Goal: Task Accomplishment & Management: Complete application form

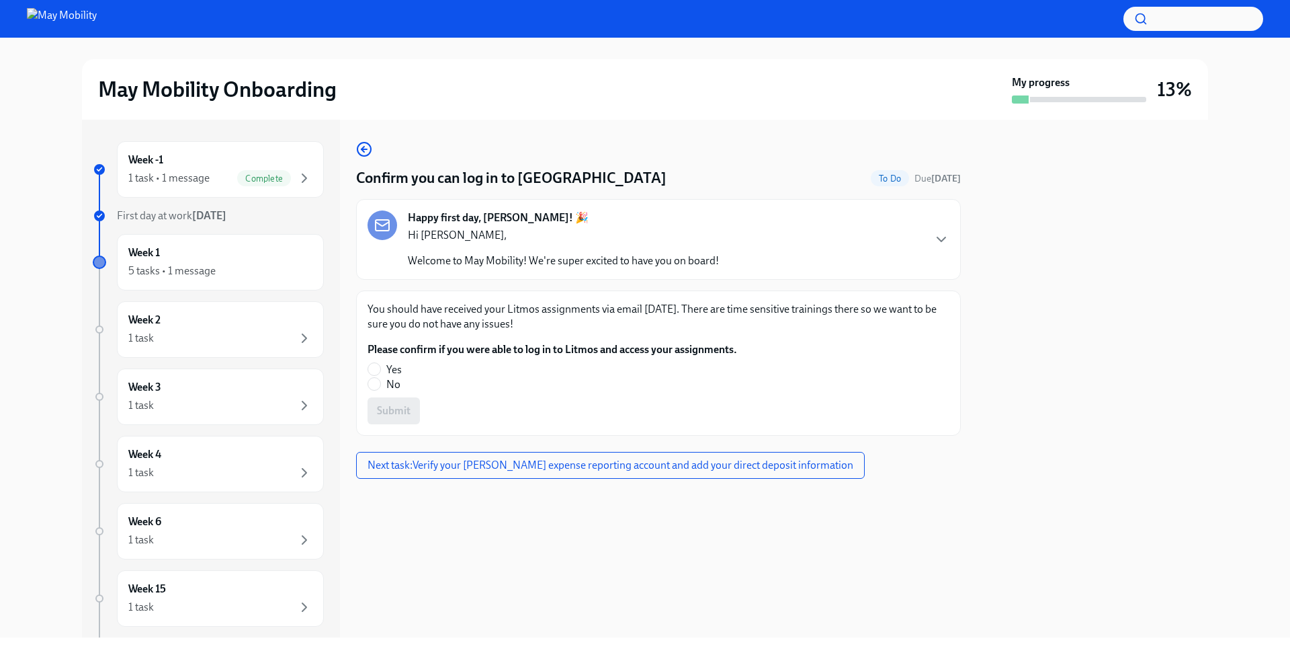
scroll to position [5, 0]
click at [375, 363] on input "Yes" at bounding box center [374, 369] width 12 height 12
radio input "true"
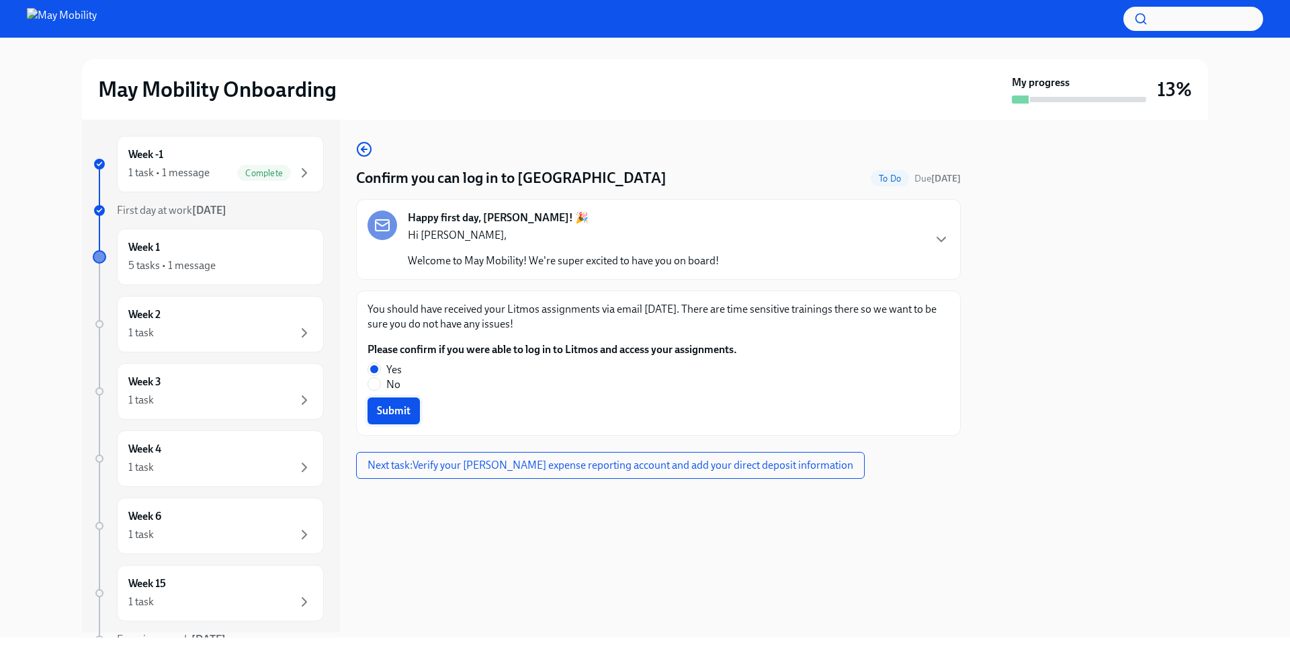
click at [382, 404] on span "Submit" at bounding box center [394, 410] width 34 height 13
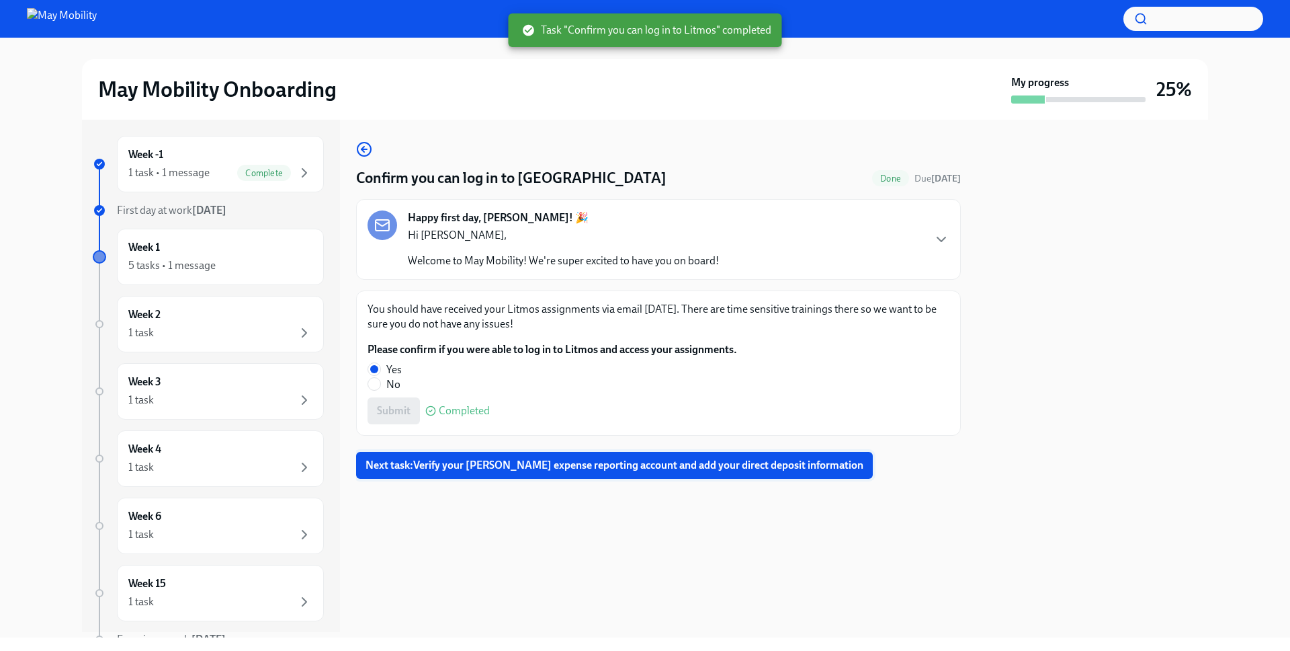
click at [450, 458] on span "Next task : Verify your [PERSON_NAME] expense reporting account and add your di…" at bounding box center [615, 464] width 498 height 13
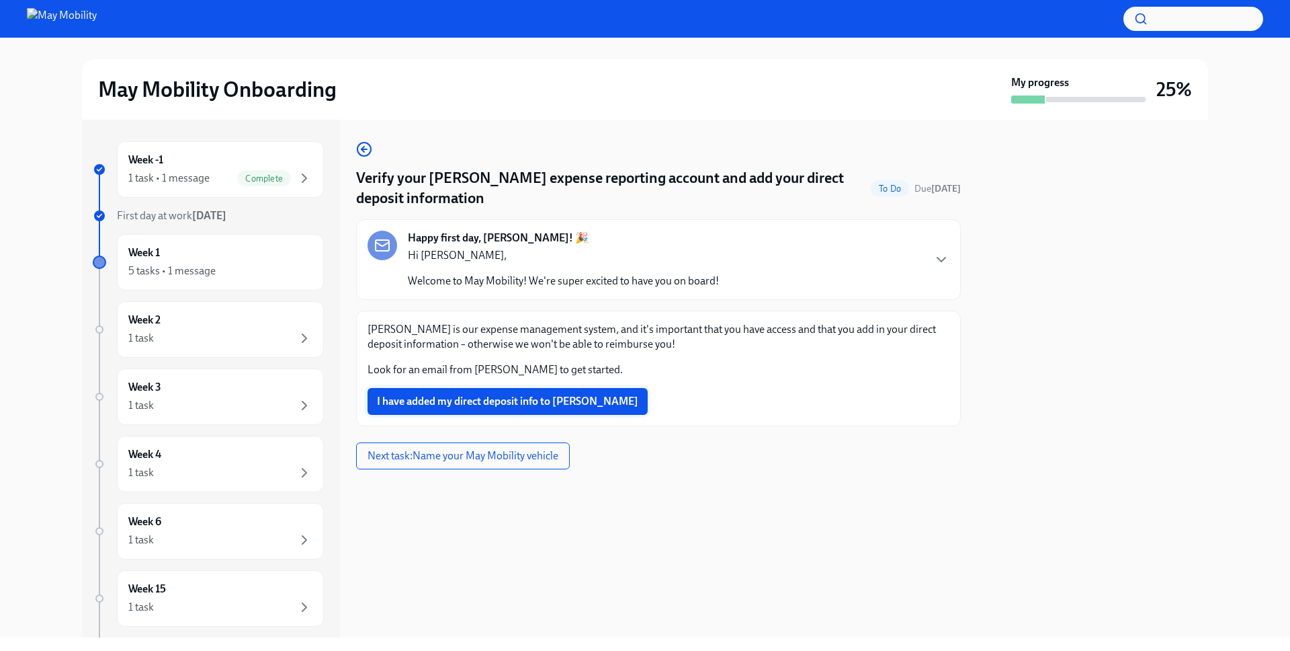
click at [436, 395] on span "I have added my direct deposit info to [PERSON_NAME]" at bounding box center [507, 401] width 261 height 13
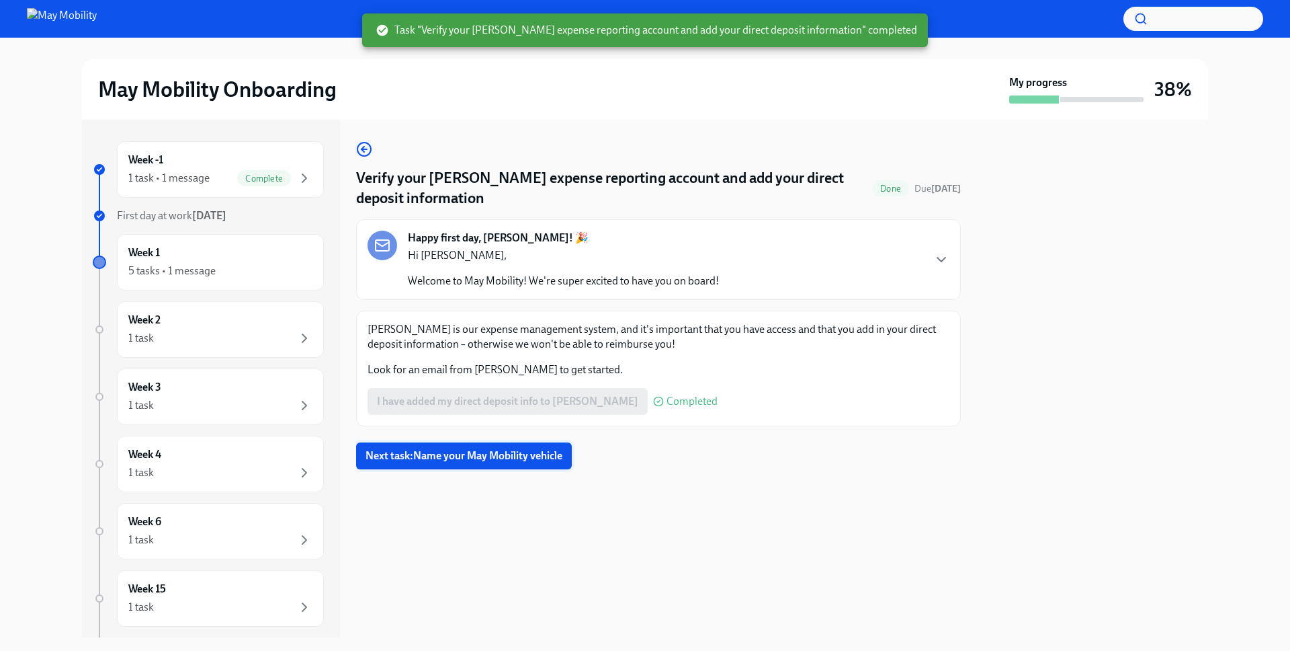
click at [416, 449] on span "Next task : Name your May Mobility vehicle" at bounding box center [464, 455] width 197 height 13
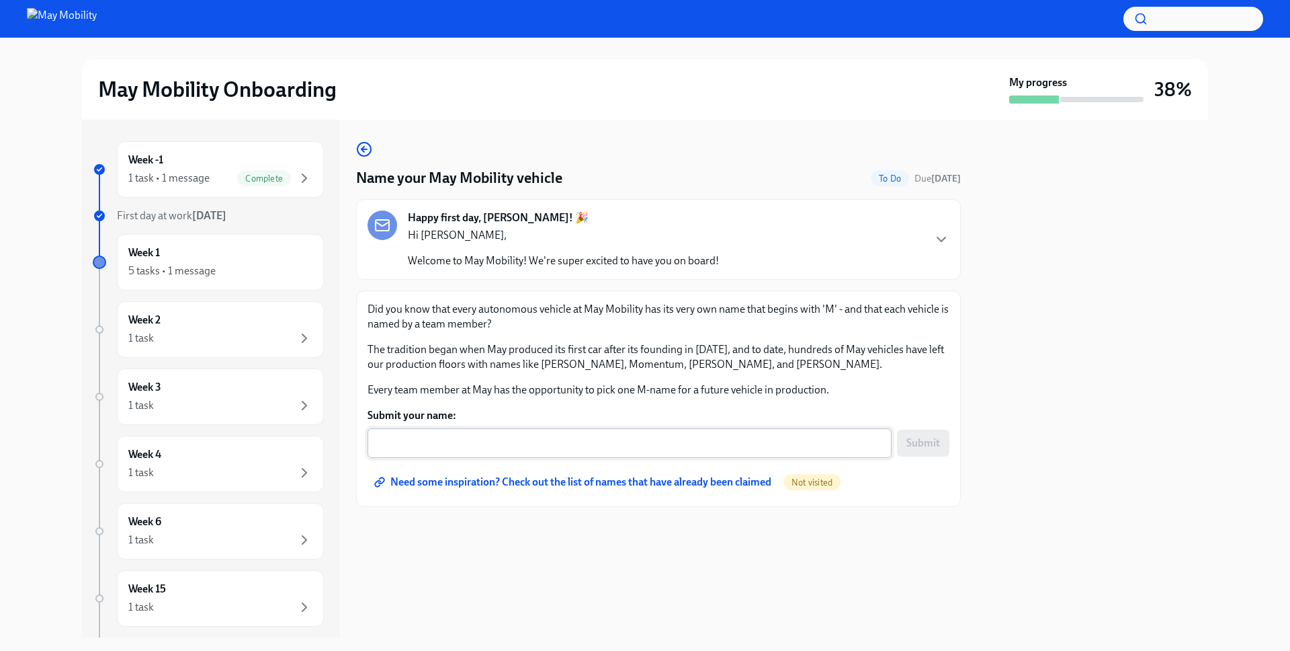
click at [594, 428] on div "x ​" at bounding box center [630, 443] width 524 height 30
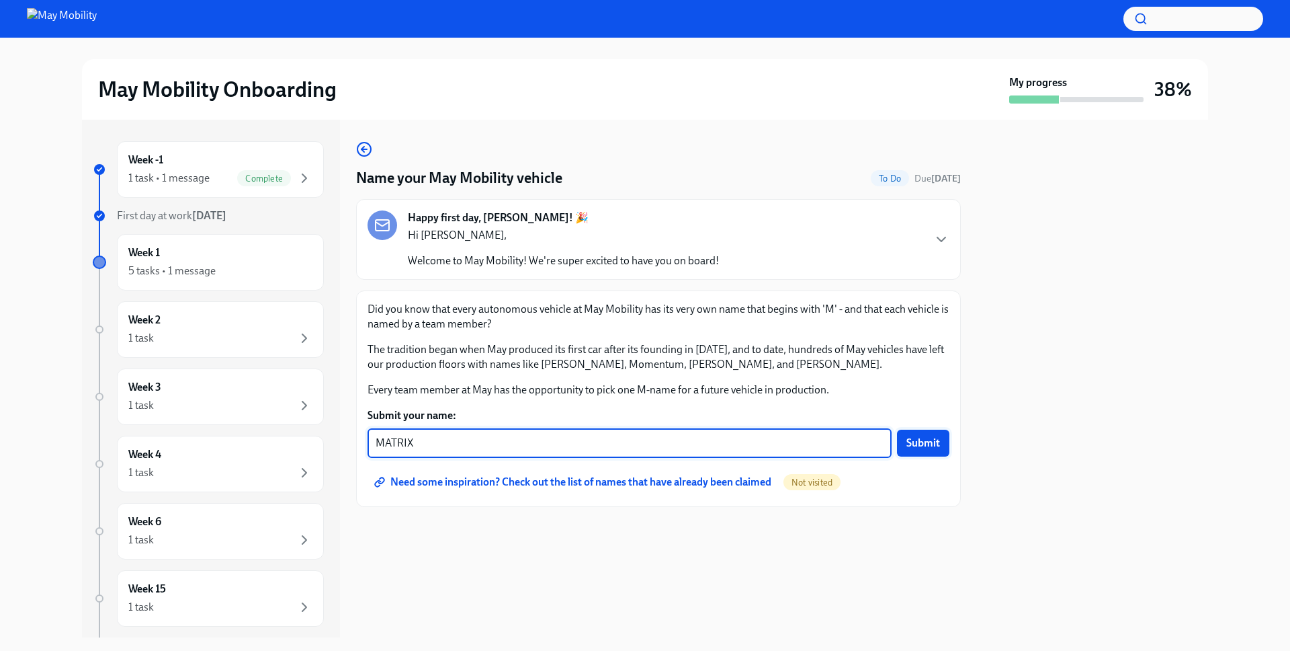
type textarea "MATRIX"
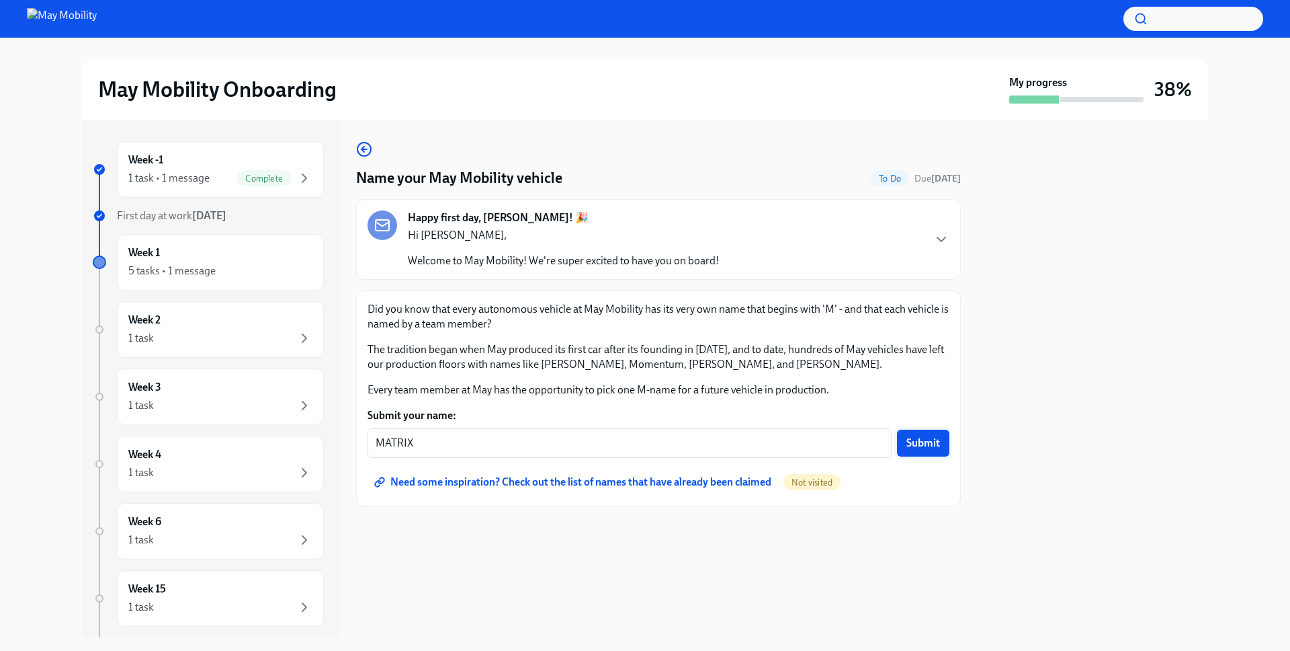
click at [934, 436] on span "Submit" at bounding box center [924, 442] width 34 height 13
click at [610, 475] on span "Need some inspiration? Check out the list of names that have already been claim…" at bounding box center [574, 481] width 395 height 13
click at [827, 468] on div "Need some inspiration? Check out the list of names that have already been claim…" at bounding box center [659, 481] width 582 height 27
click at [784, 477] on span "Not visited" at bounding box center [812, 482] width 57 height 10
click at [764, 468] on div "Need some inspiration? Check out the list of names that have already been claim…" at bounding box center [659, 481] width 582 height 27
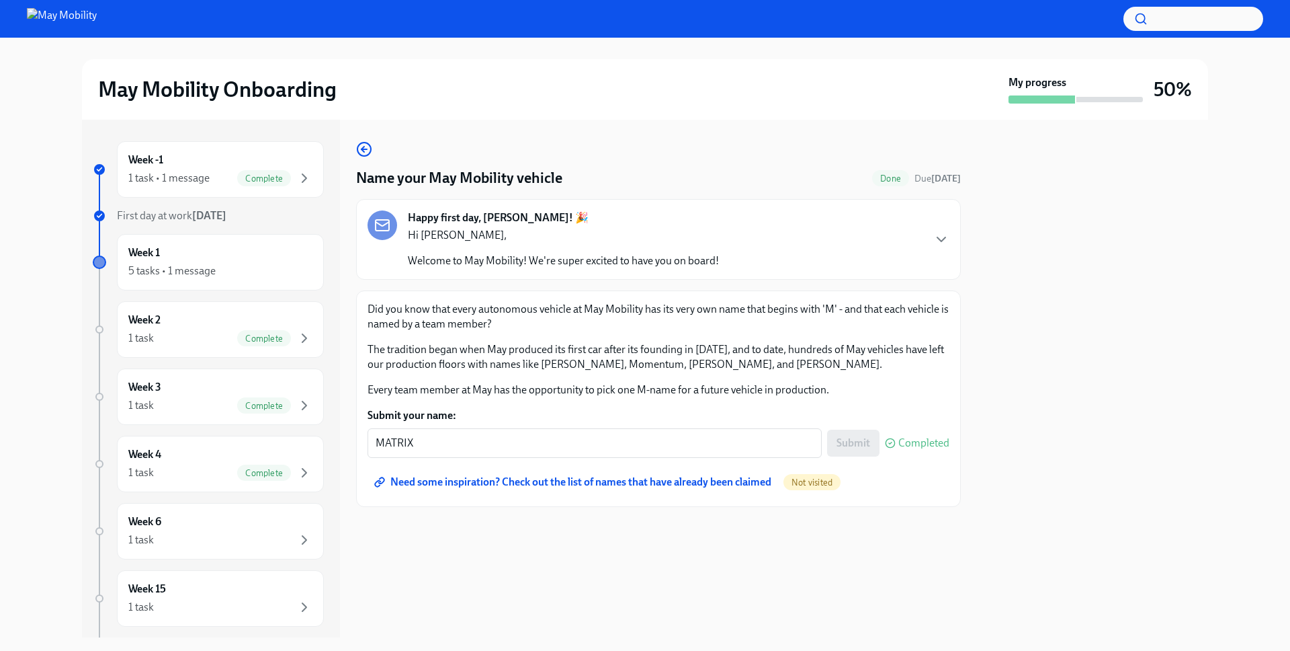
click at [920, 438] on span "Completed" at bounding box center [924, 443] width 51 height 11
click at [904, 468] on div "Need some inspiration? Check out the list of names that have already been claim…" at bounding box center [659, 481] width 582 height 27
click at [147, 249] on div "Week 1 5 tasks • 1 message" at bounding box center [220, 262] width 184 height 34
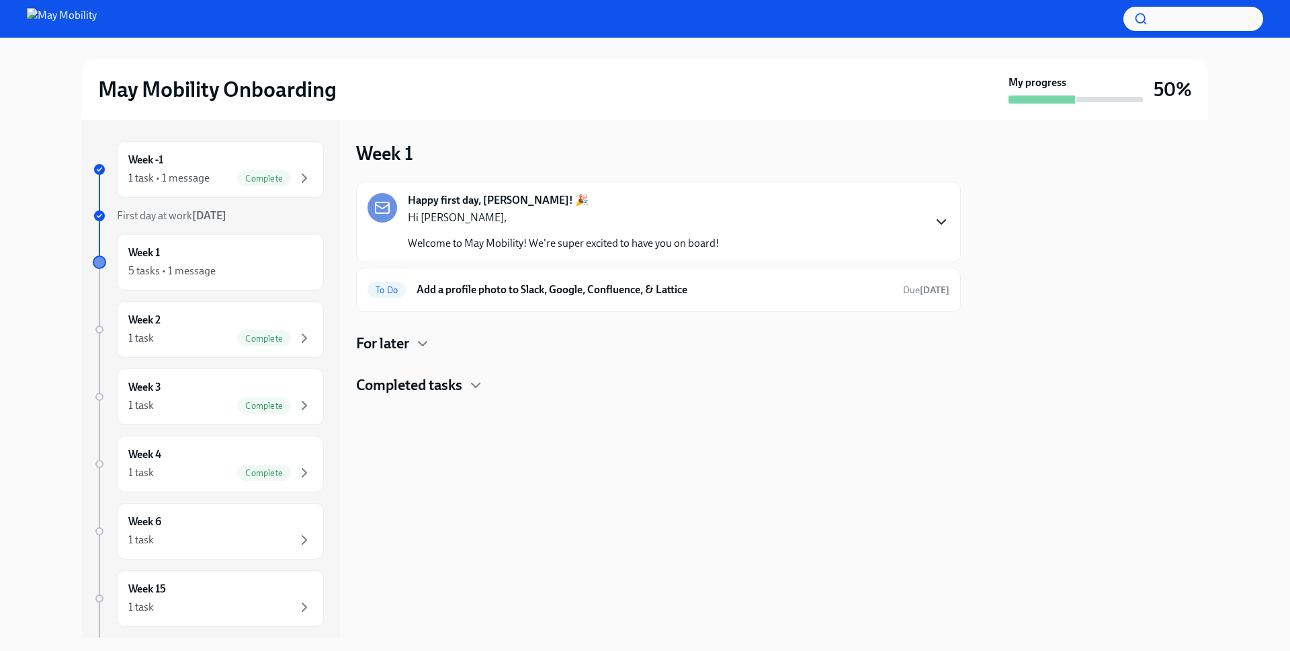
click at [940, 214] on icon "button" at bounding box center [942, 222] width 16 height 16
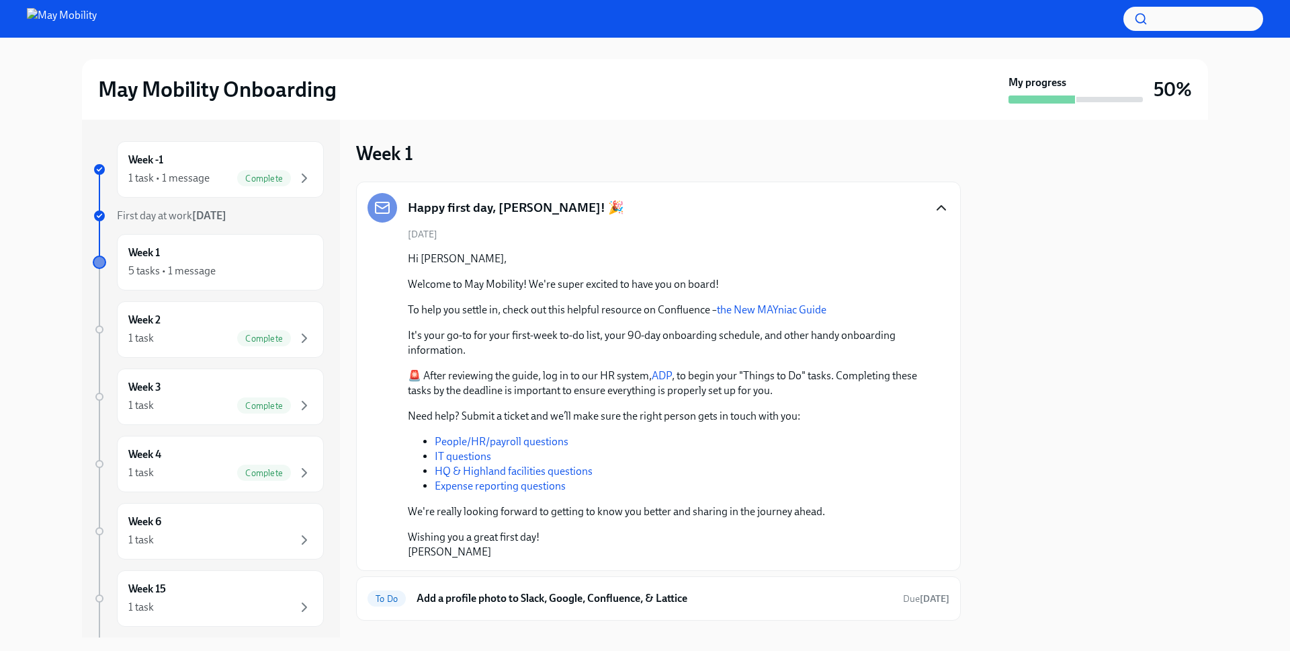
click at [934, 200] on icon "button" at bounding box center [942, 208] width 16 height 16
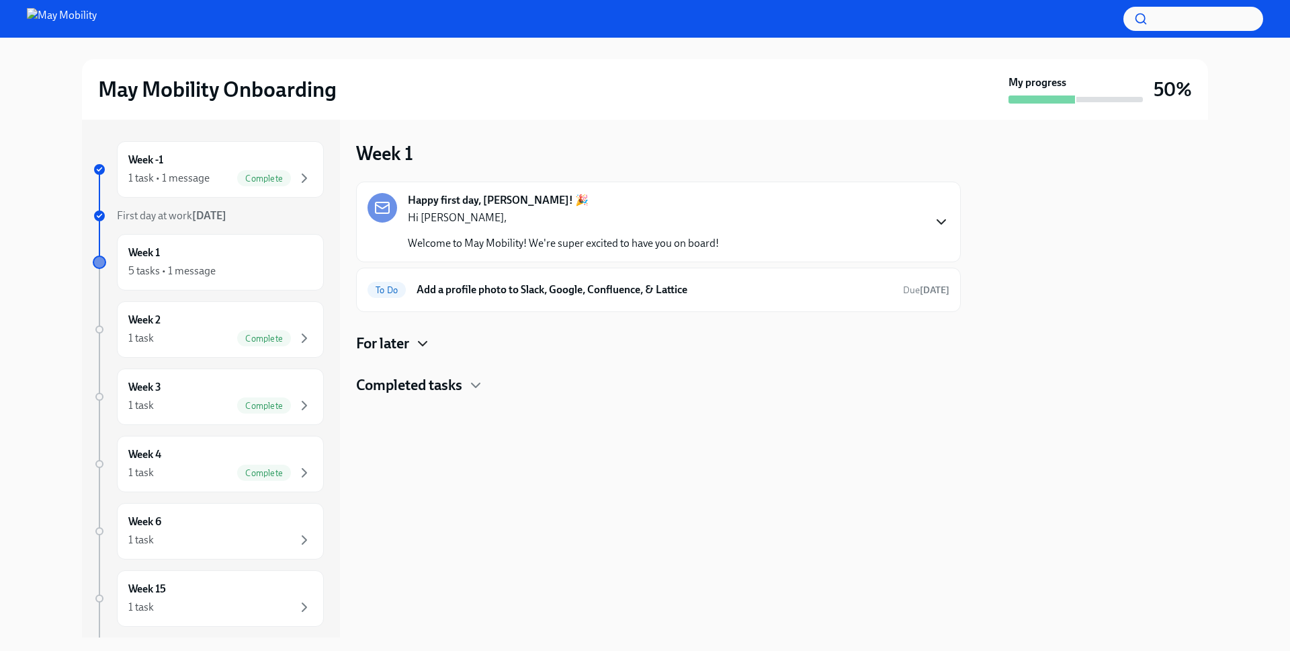
click at [419, 341] on icon "button" at bounding box center [423, 343] width 8 height 4
click at [468, 377] on icon "button" at bounding box center [476, 385] width 16 height 16
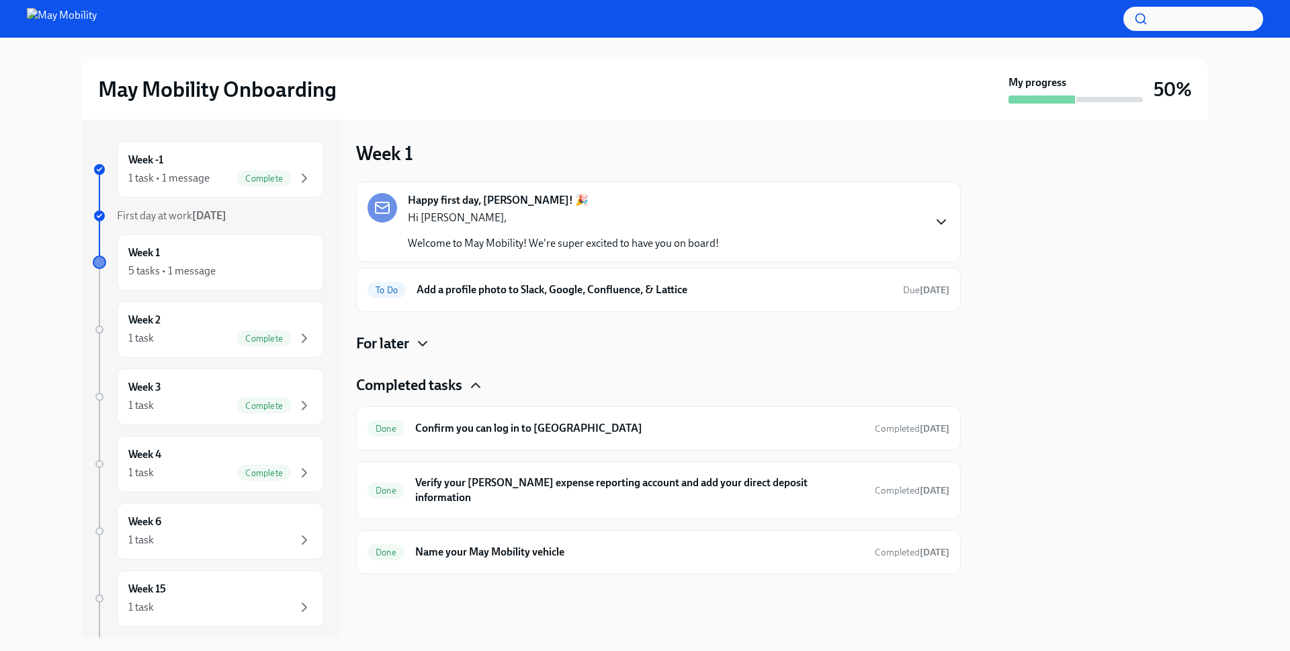
click at [468, 377] on icon "button" at bounding box center [476, 385] width 16 height 16
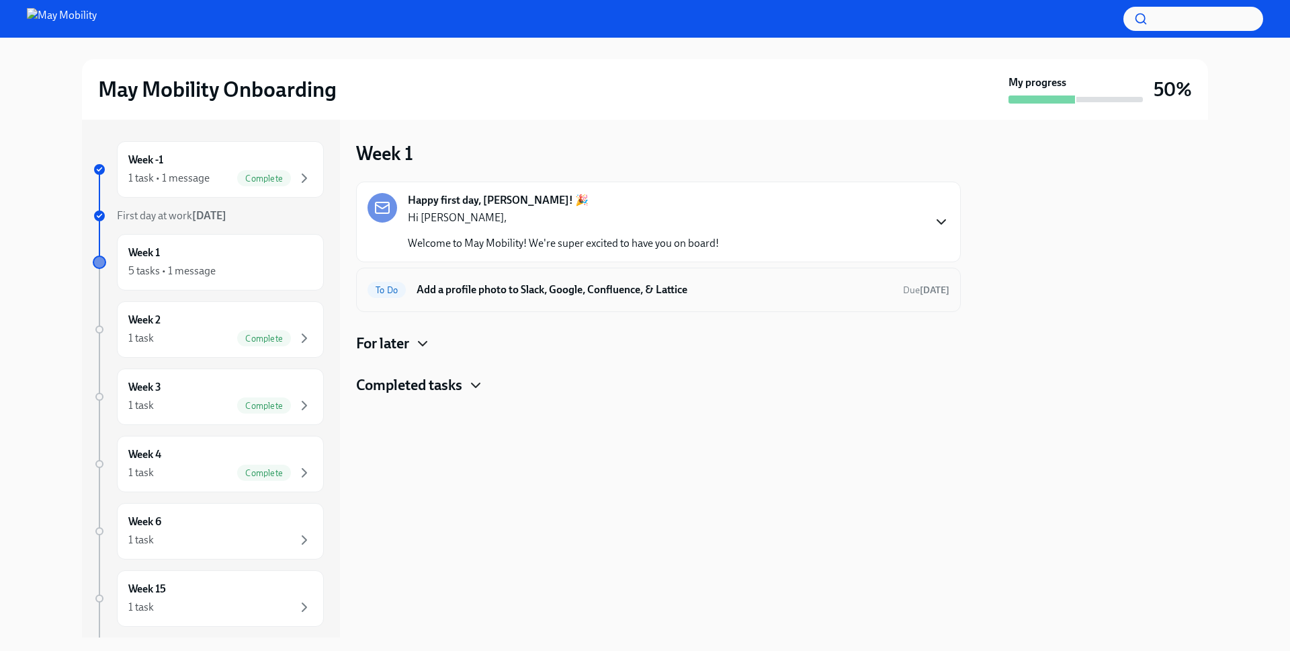
click at [458, 282] on h6 "Add a profile photo to Slack, Google, Confluence, & Lattice" at bounding box center [655, 289] width 476 height 15
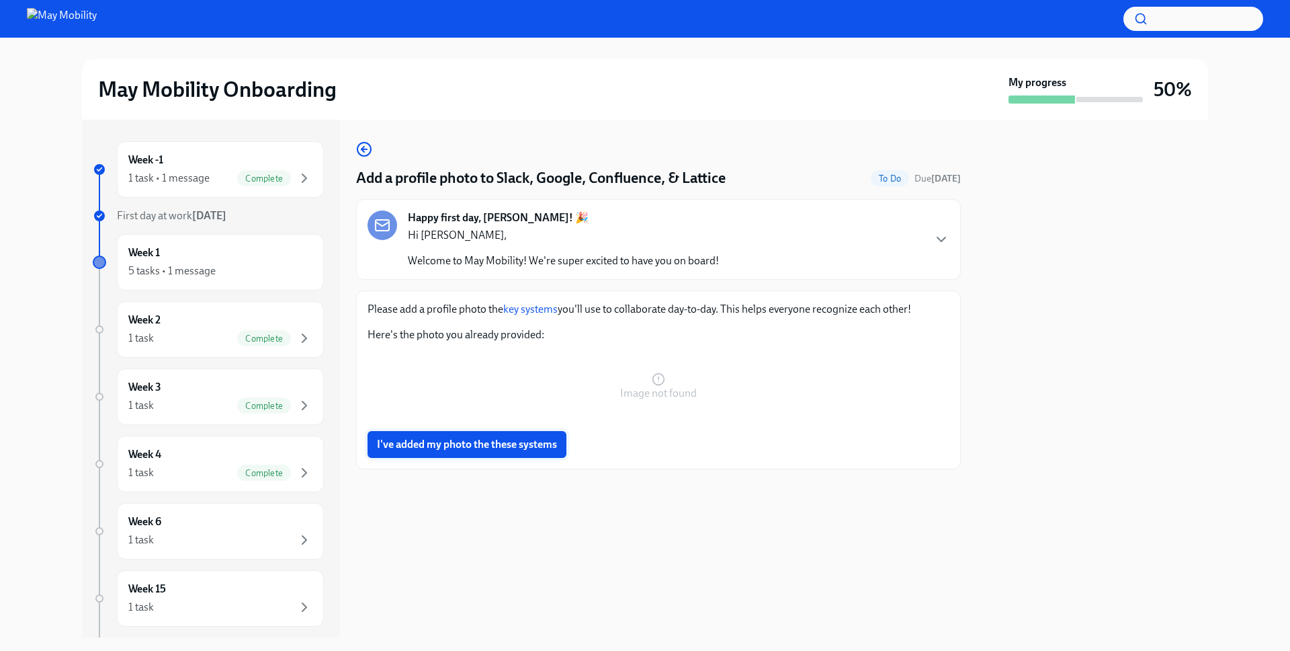
click at [448, 438] on span "I've added my photo the these systems" at bounding box center [467, 444] width 180 height 13
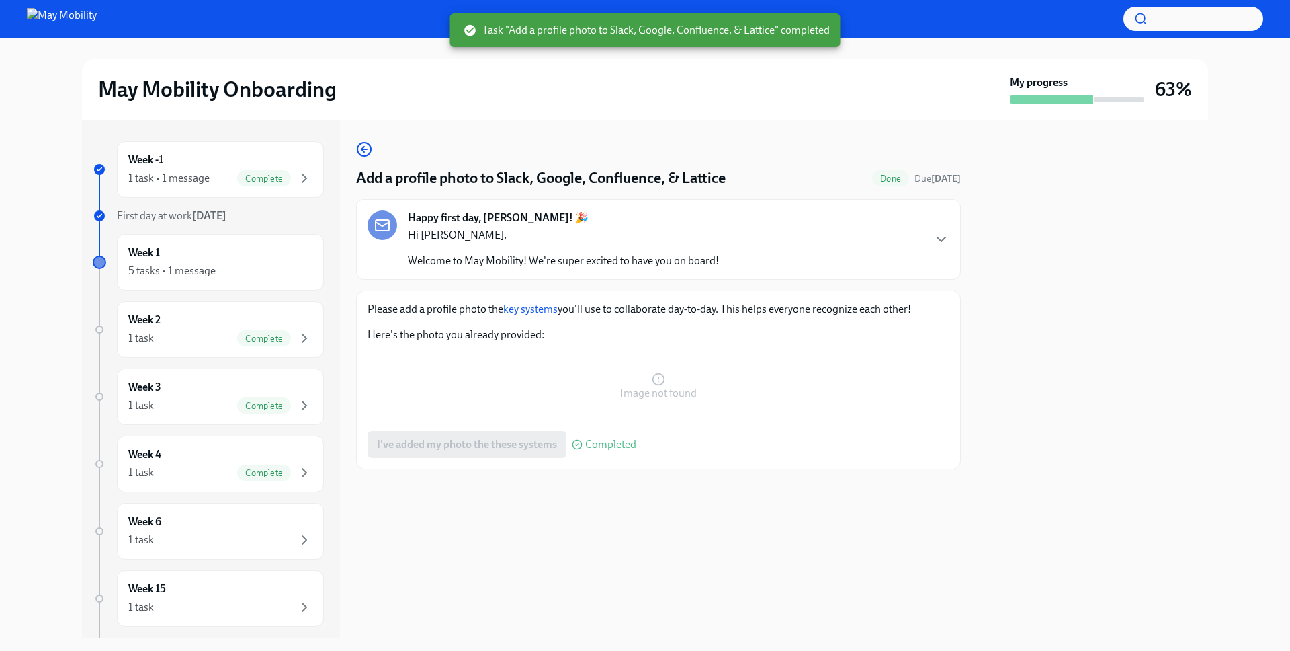
click at [659, 368] on button "Zoom image" at bounding box center [659, 386] width 582 height 67
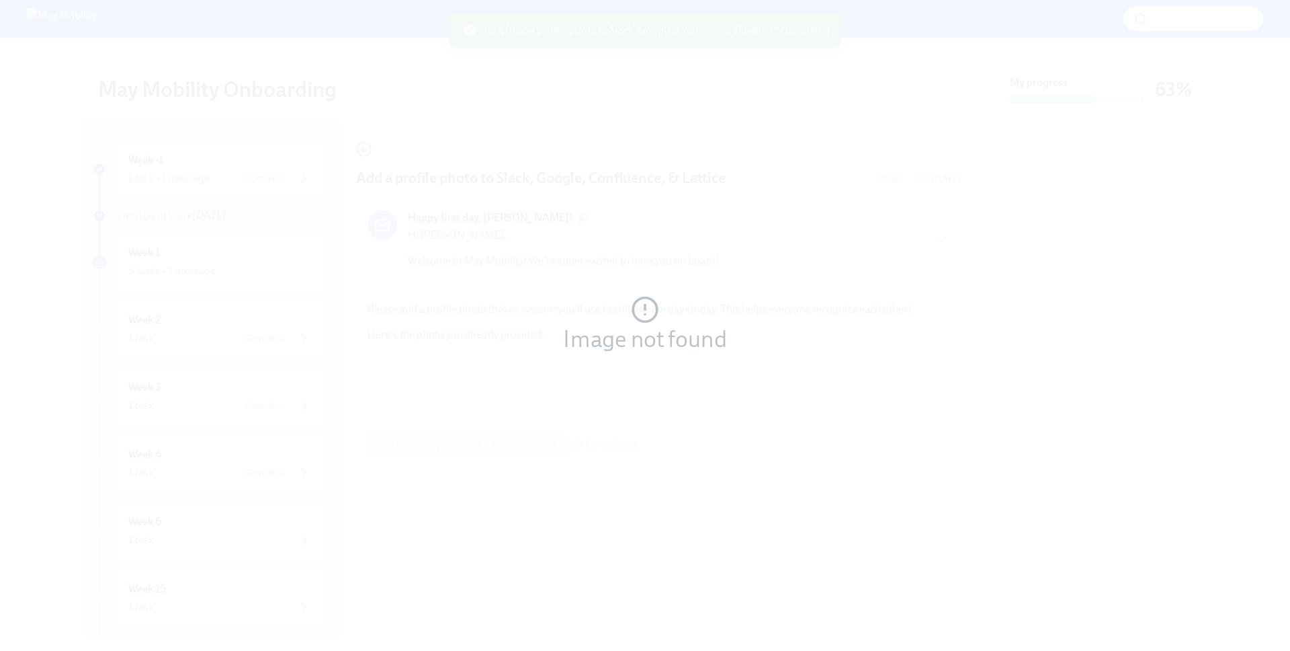
click at [651, 330] on button "Unzoom image" at bounding box center [645, 325] width 1290 height 651
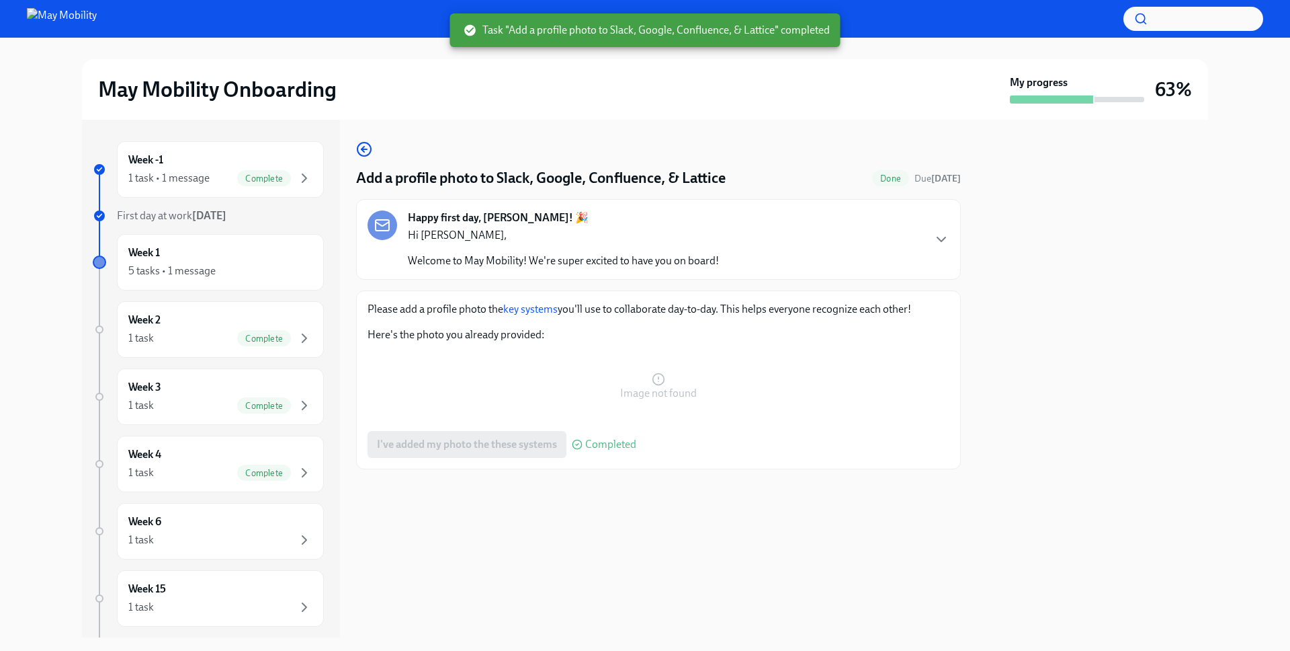
click at [416, 327] on p "Here's the photo you already provided:" at bounding box center [659, 334] width 582 height 15
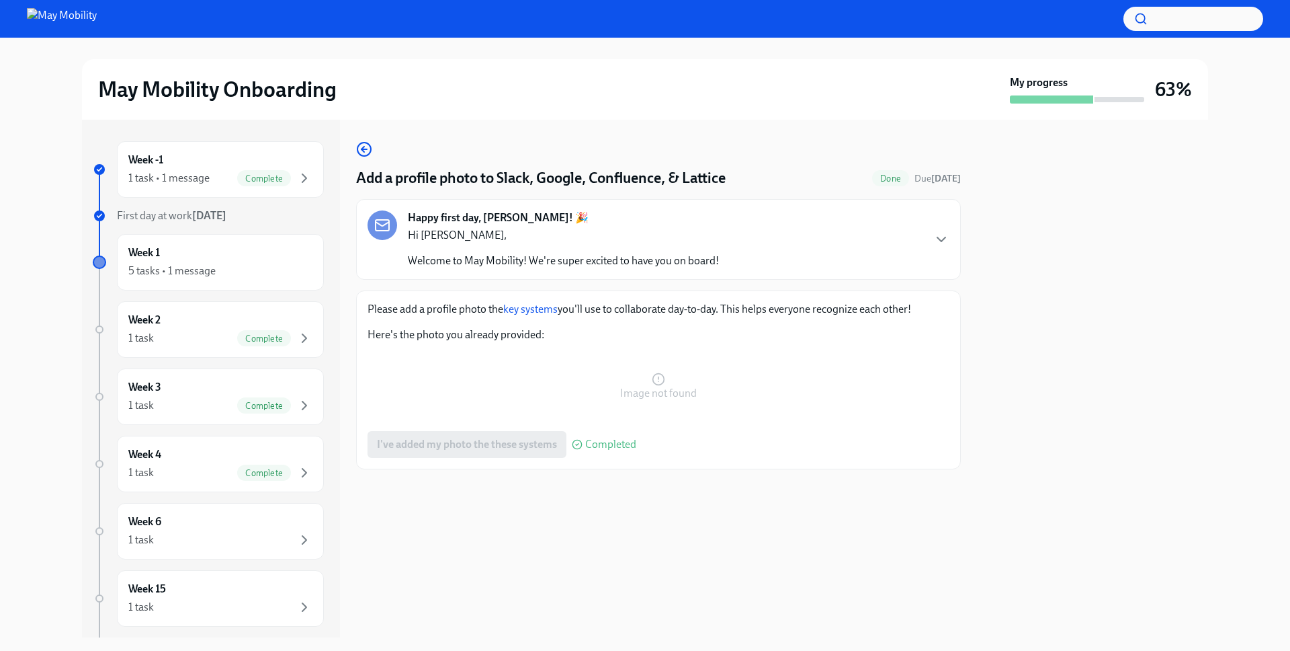
click at [503, 302] on link "key systems" at bounding box center [530, 308] width 54 height 13
click at [661, 356] on button "Zoom image" at bounding box center [659, 386] width 582 height 67
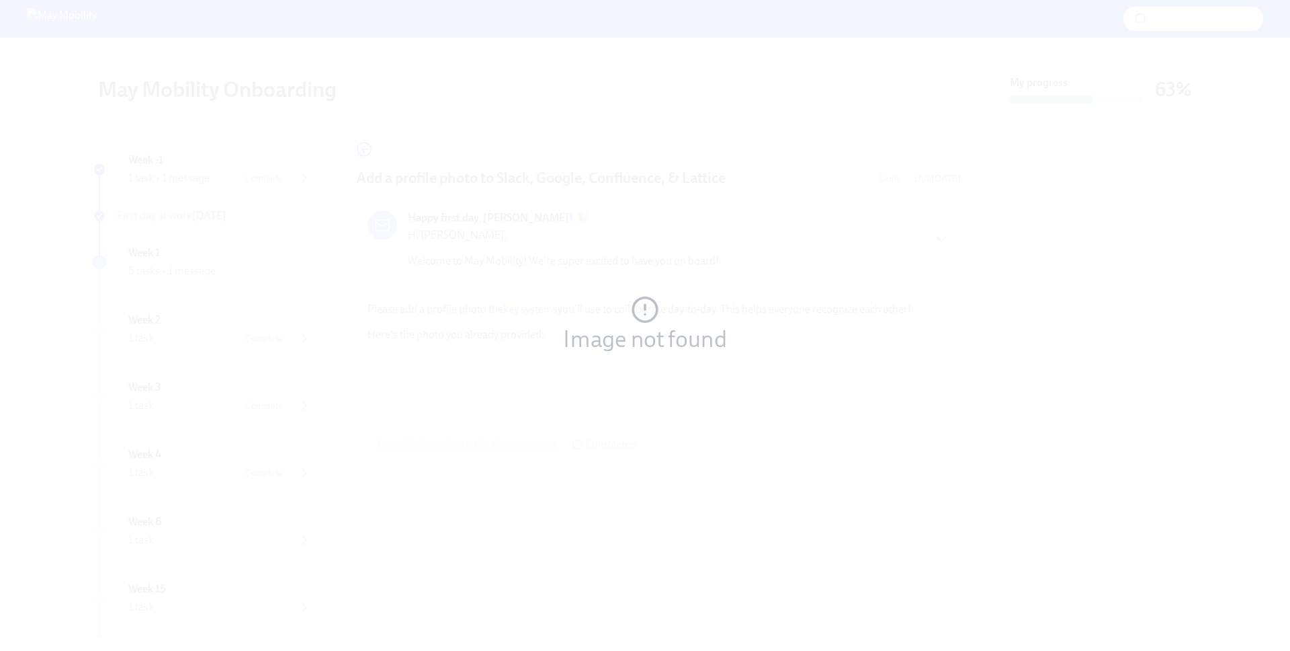
click at [671, 366] on button "Unzoom image" at bounding box center [645, 325] width 1290 height 651
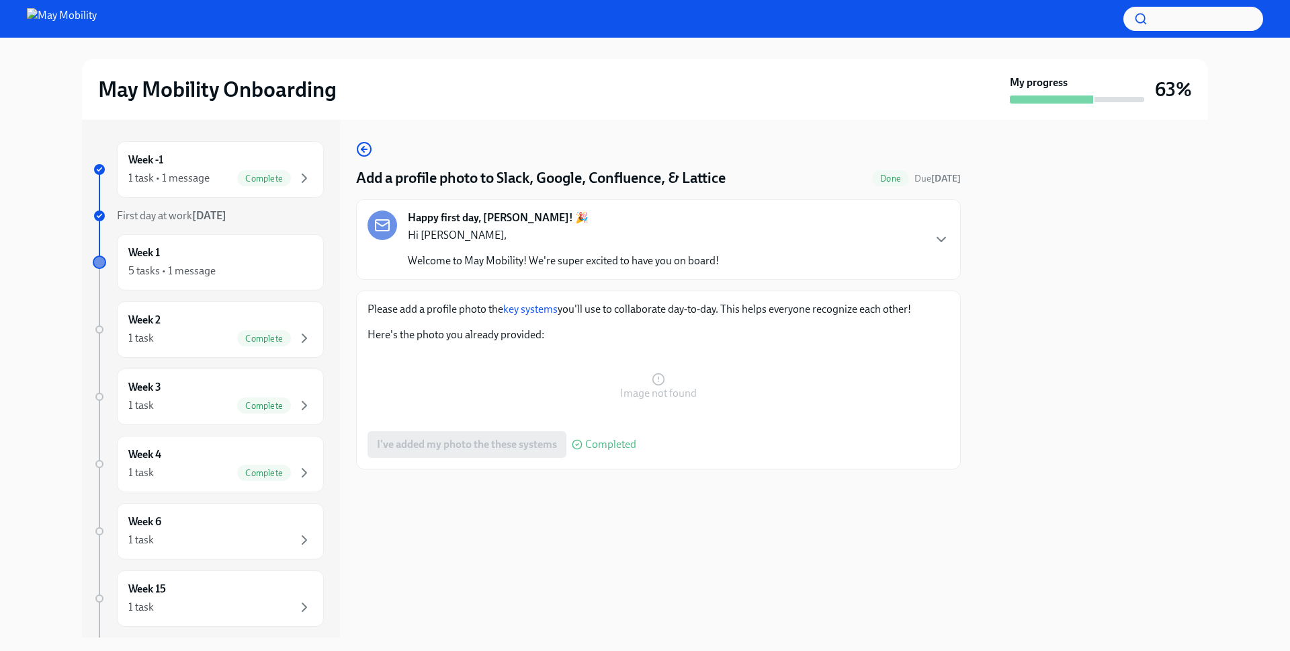
click at [648, 469] on div at bounding box center [658, 490] width 605 height 43
click at [503, 302] on link "key systems" at bounding box center [530, 308] width 54 height 13
